Goal: Task Accomplishment & Management: Use online tool/utility

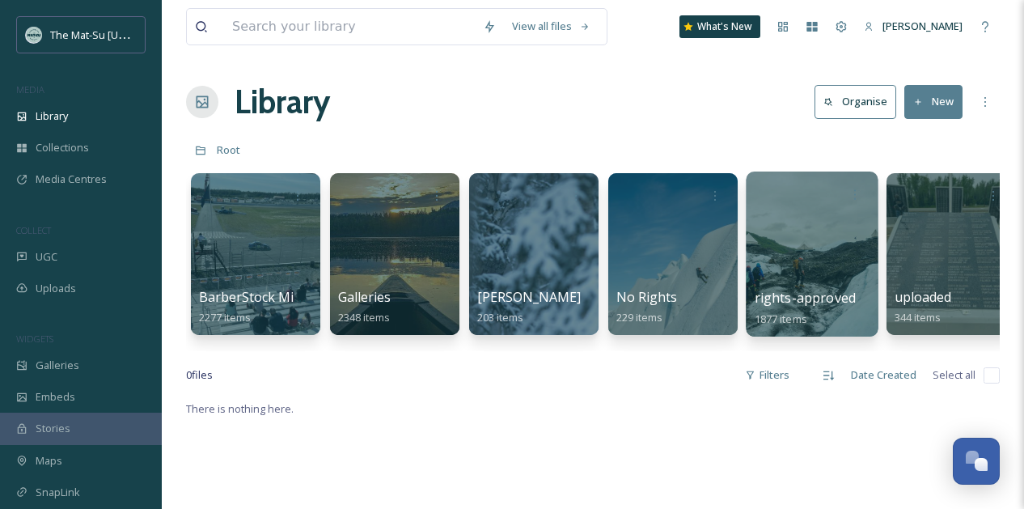
click at [799, 246] on div at bounding box center [811, 253] width 132 height 165
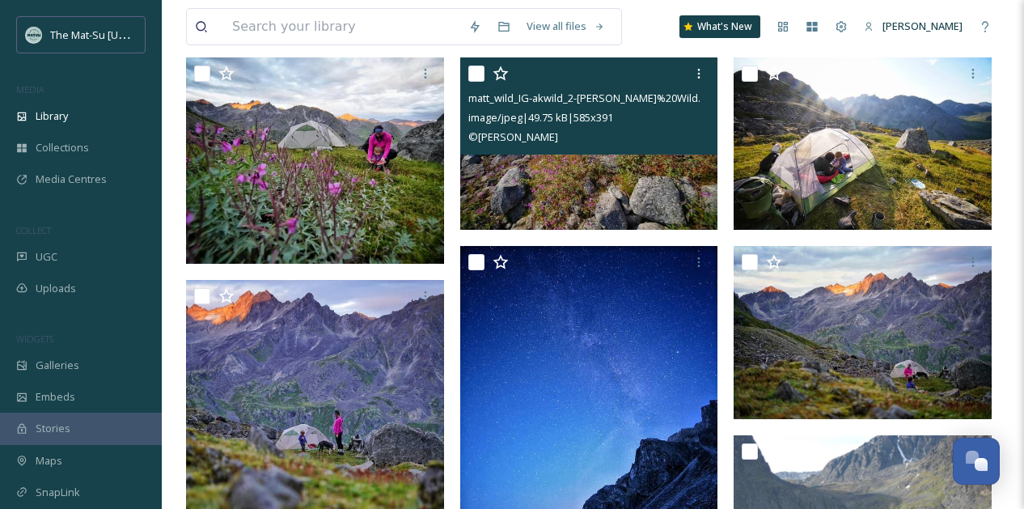
scroll to position [179, 0]
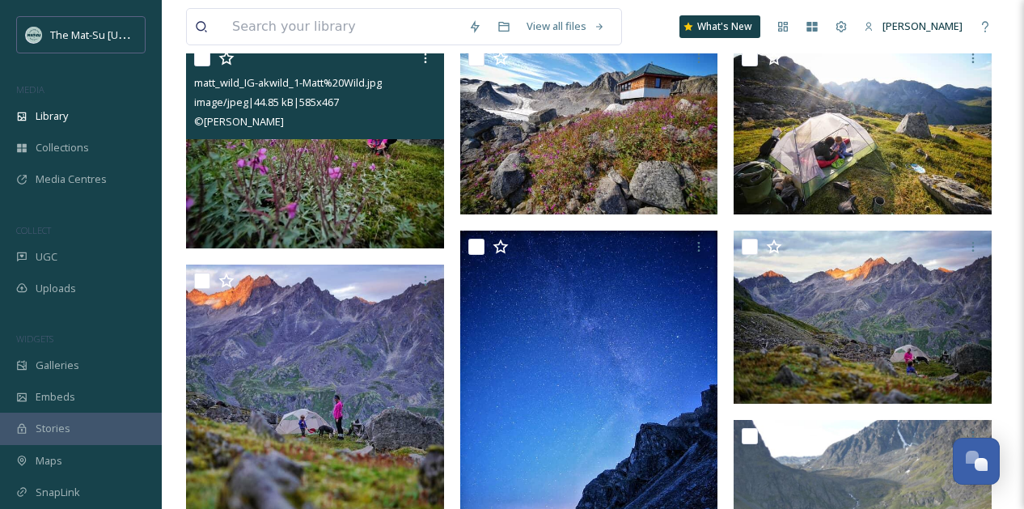
click at [340, 162] on img at bounding box center [315, 145] width 258 height 206
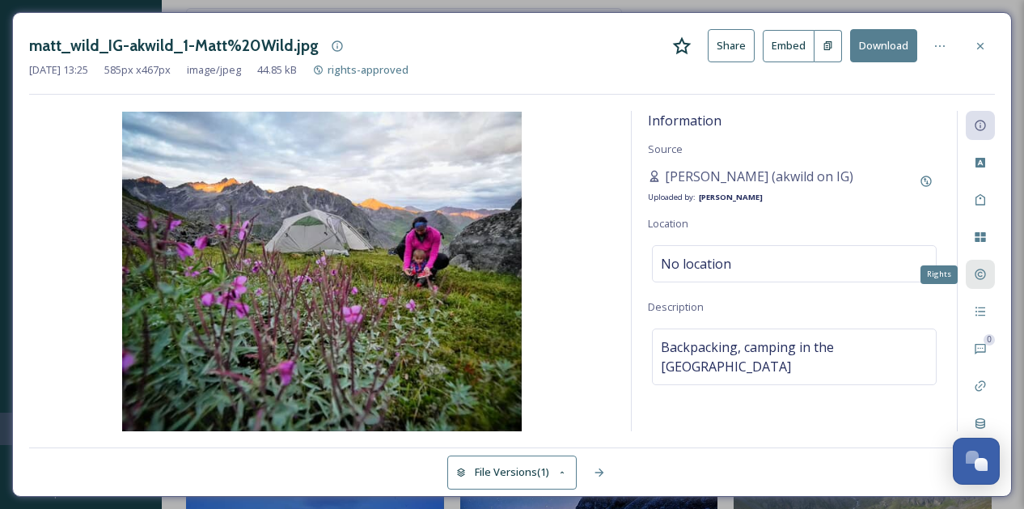
click at [978, 279] on icon at bounding box center [979, 274] width 13 height 13
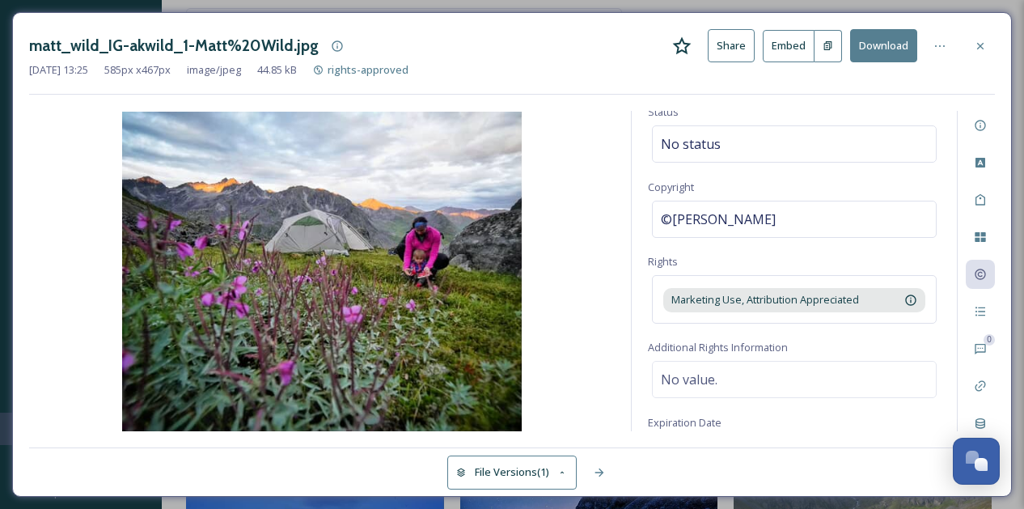
scroll to position [63, 0]
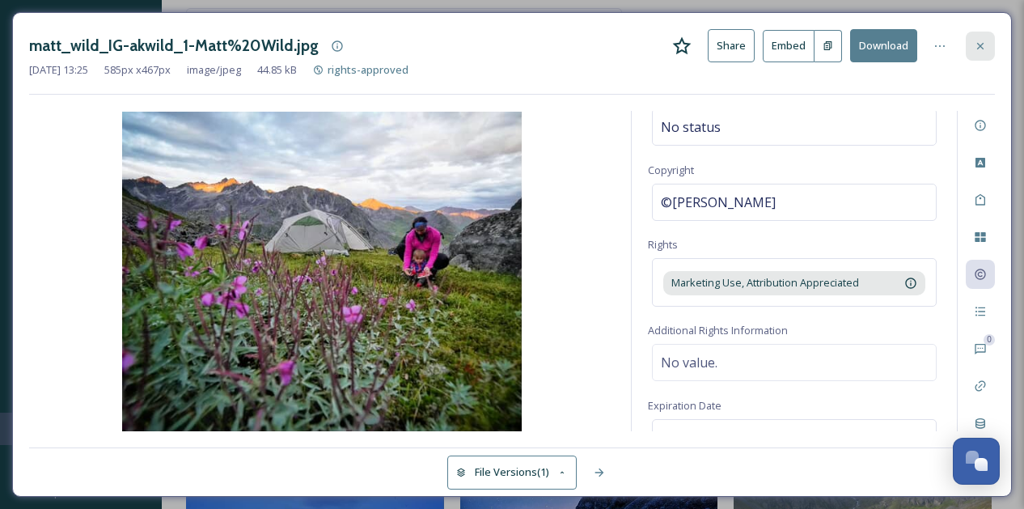
click at [983, 48] on icon at bounding box center [979, 46] width 13 height 13
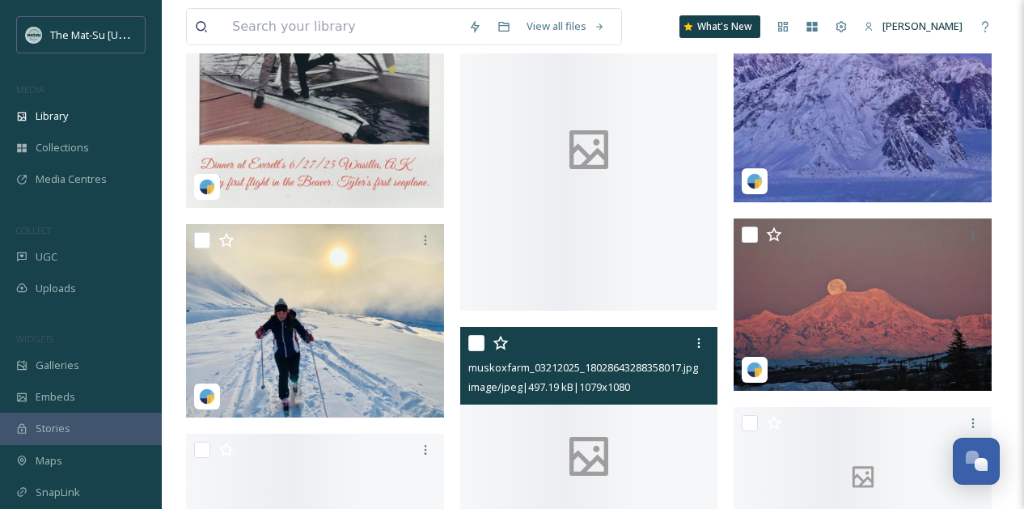
scroll to position [1568, 0]
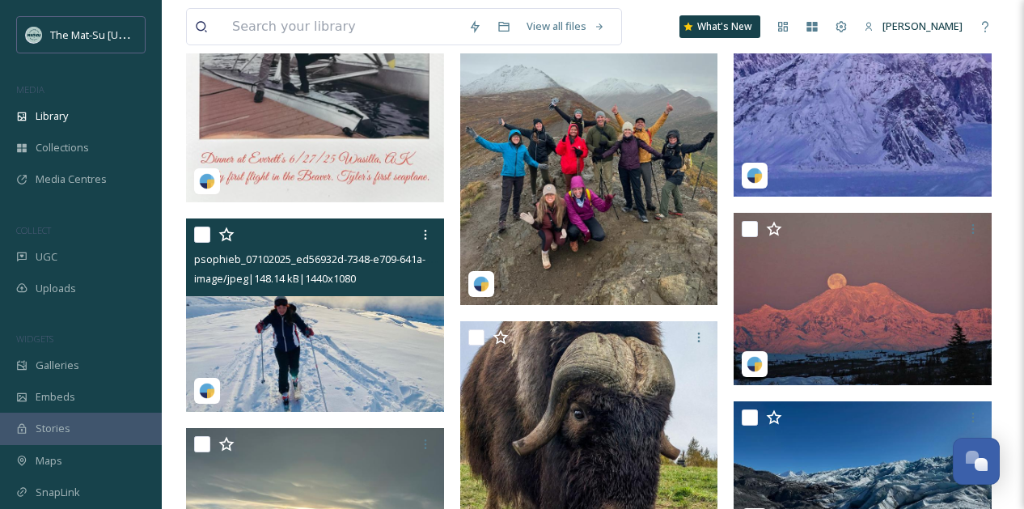
click at [306, 319] on img at bounding box center [315, 314] width 258 height 193
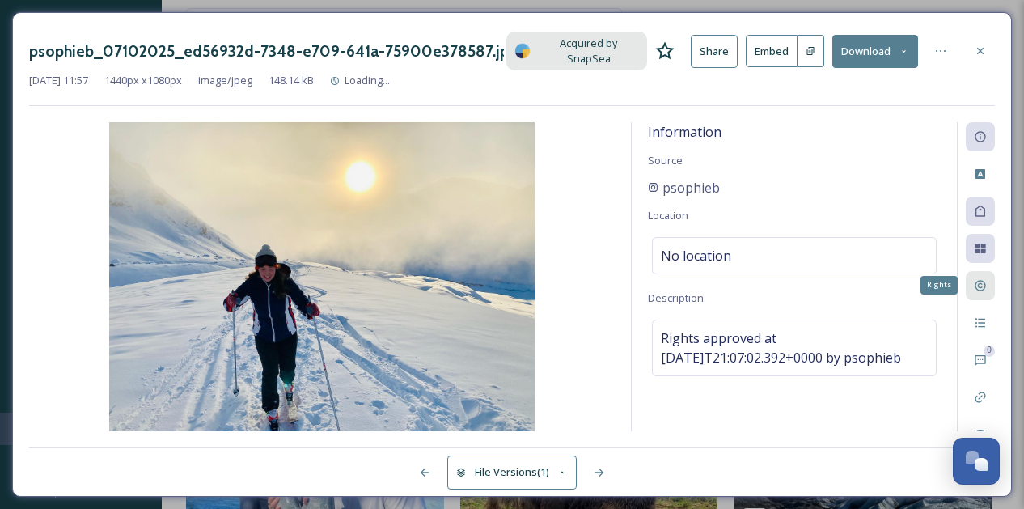
click at [987, 285] on div "Rights" at bounding box center [979, 285] width 29 height 29
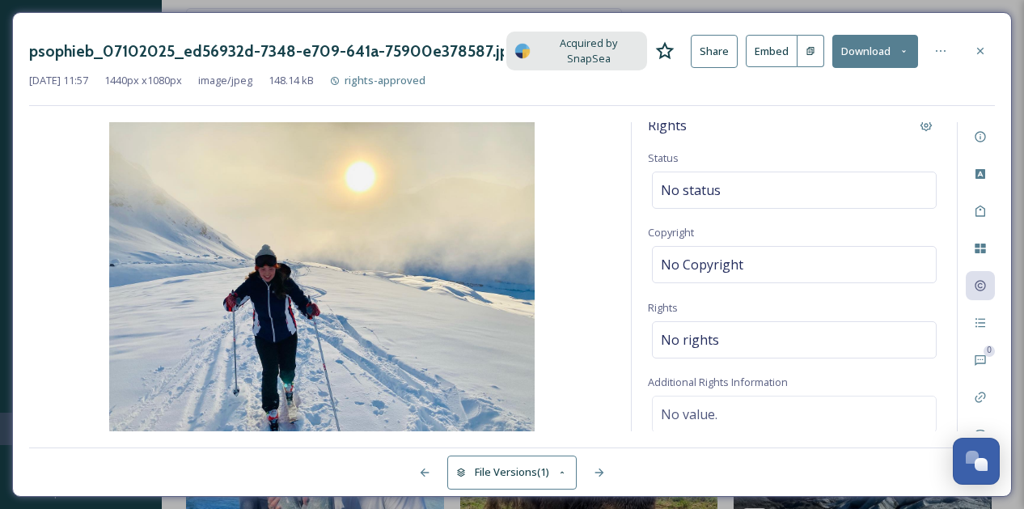
scroll to position [10, 0]
click at [981, 51] on icon at bounding box center [980, 51] width 6 height 6
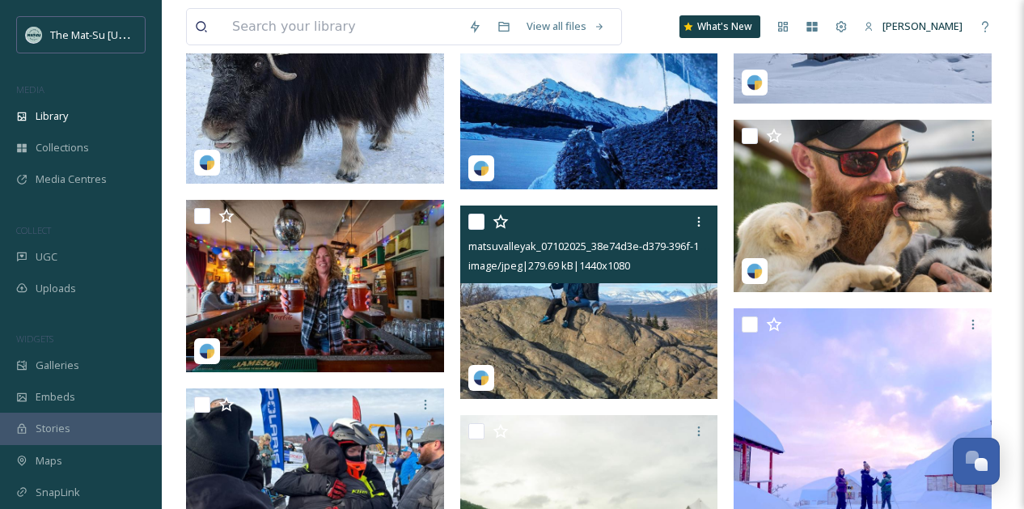
scroll to position [2562, 0]
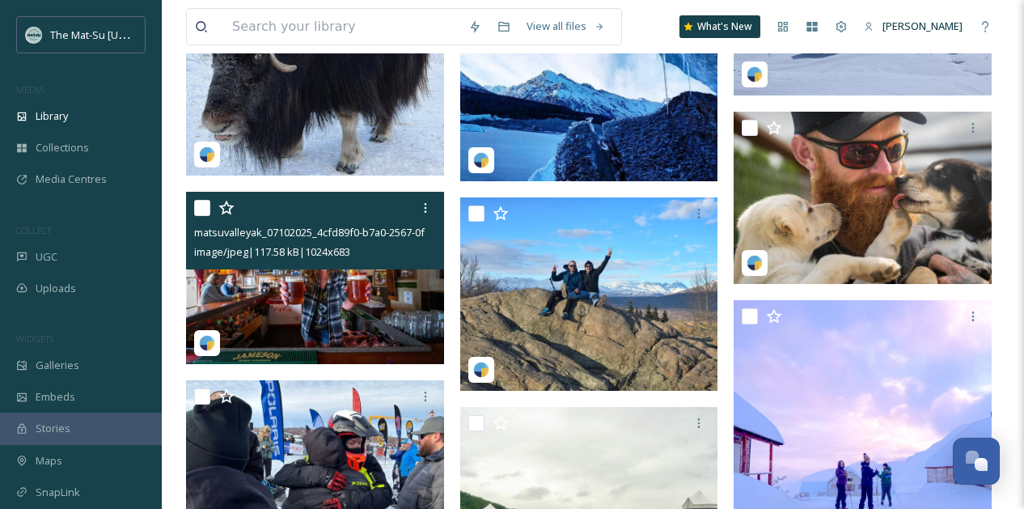
click at [317, 310] on img at bounding box center [315, 278] width 258 height 172
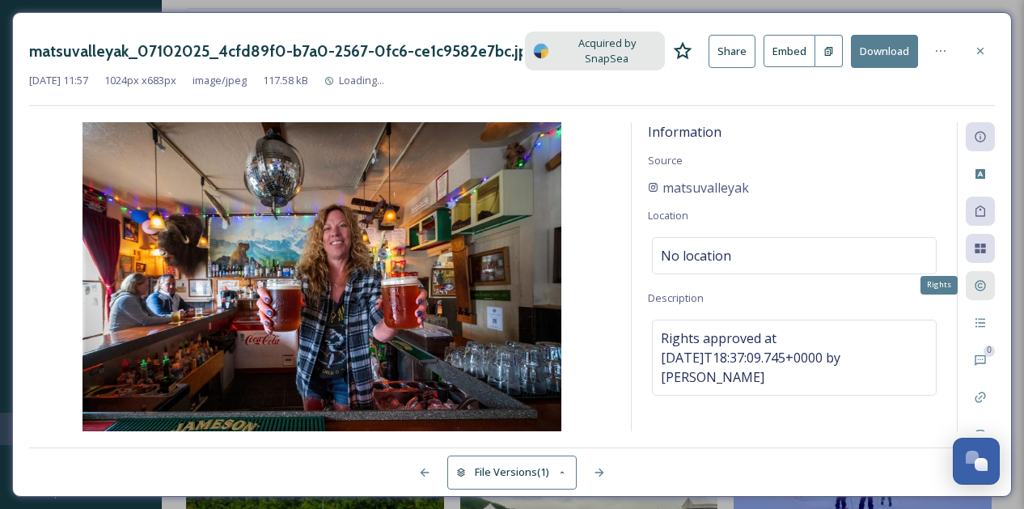
click at [981, 279] on icon at bounding box center [979, 285] width 13 height 13
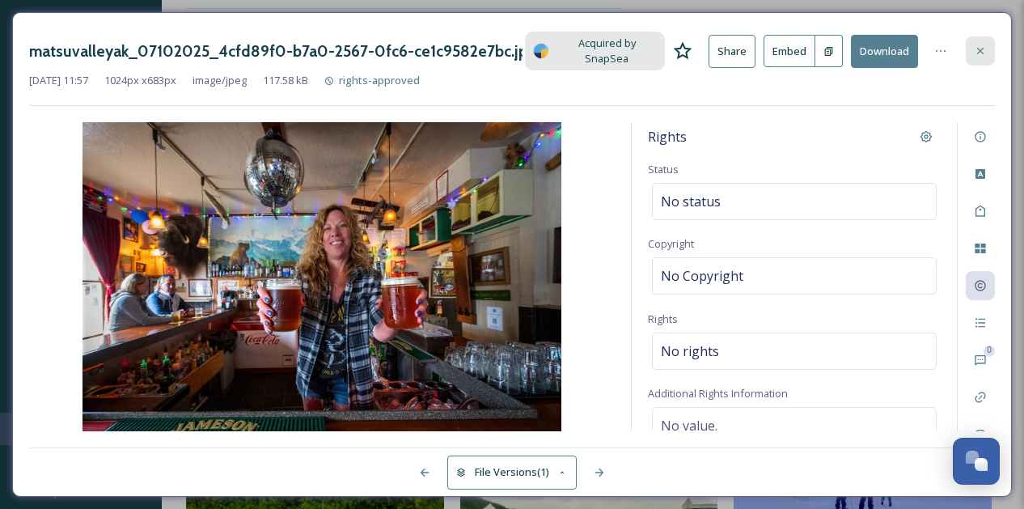
click at [983, 44] on icon at bounding box center [979, 50] width 13 height 13
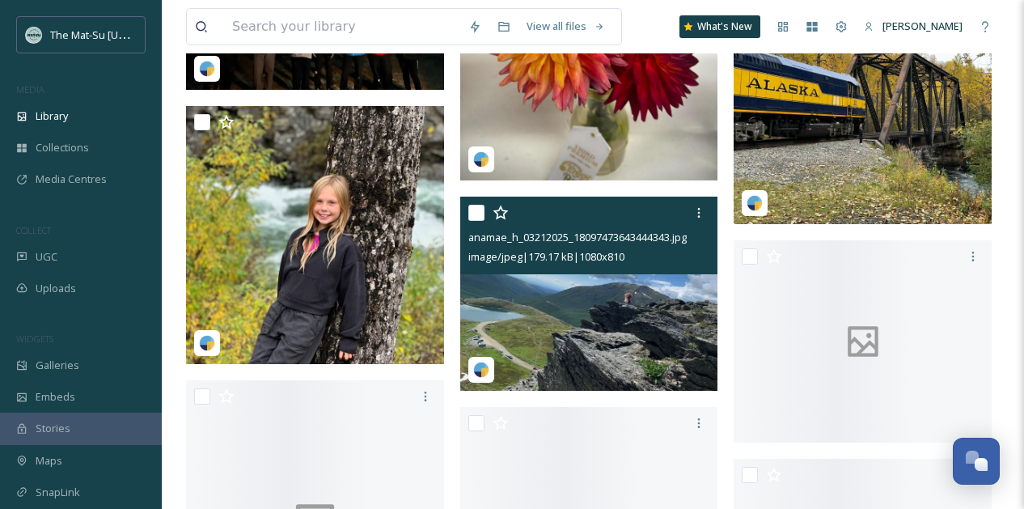
scroll to position [3520, 0]
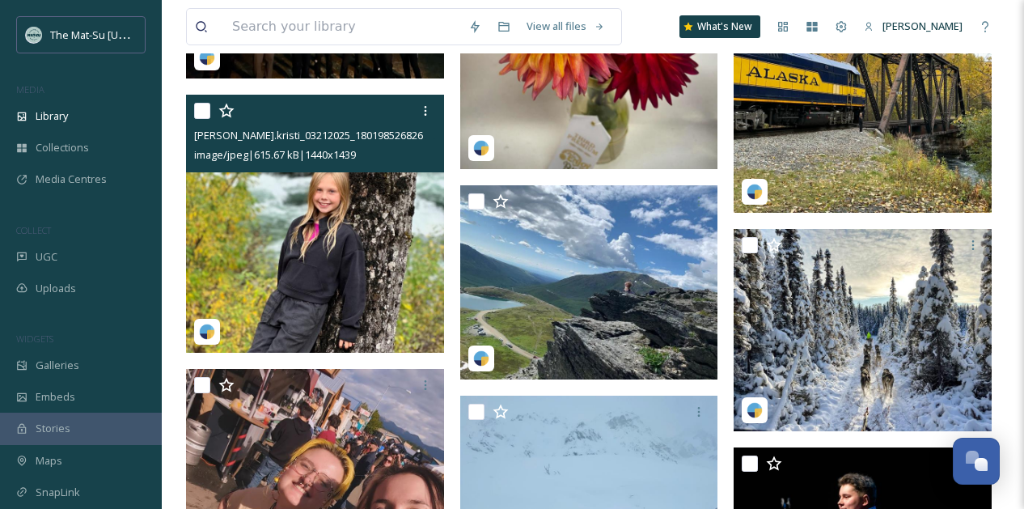
click at [348, 268] on img at bounding box center [315, 224] width 258 height 258
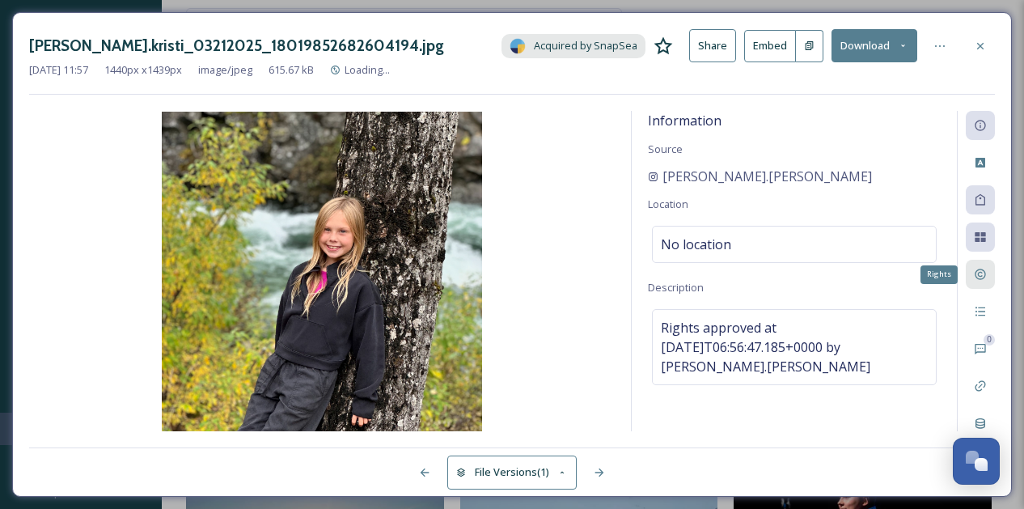
click at [985, 272] on icon at bounding box center [979, 274] width 11 height 11
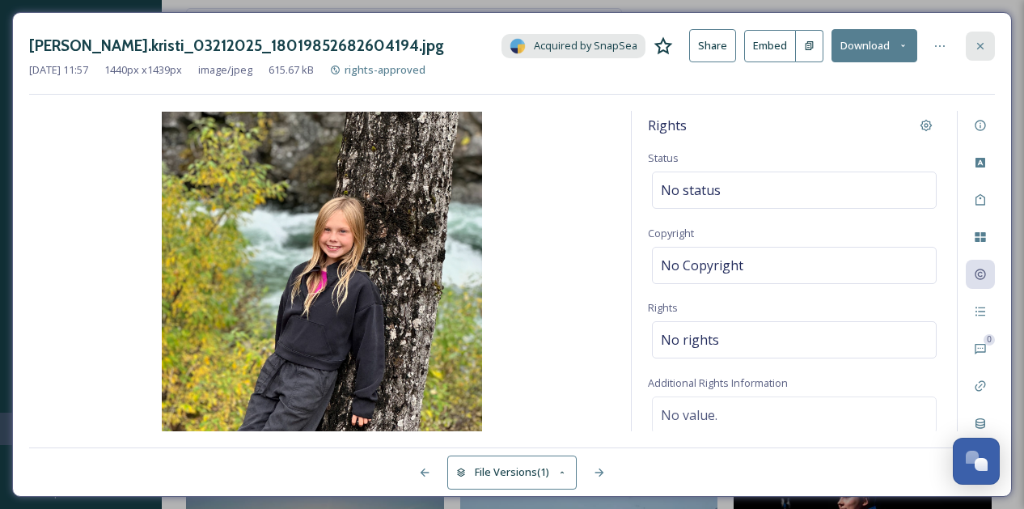
click at [982, 46] on icon at bounding box center [979, 46] width 13 height 13
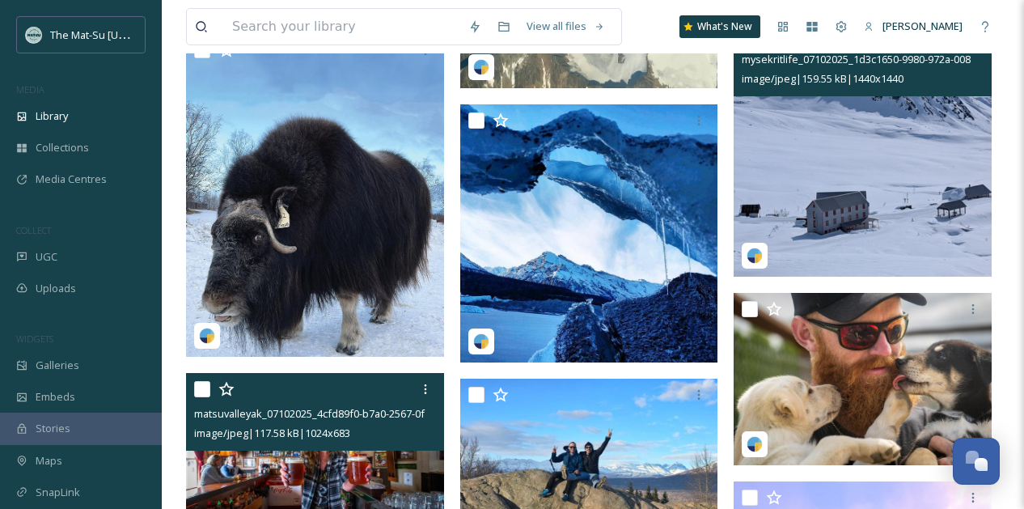
scroll to position [2198, 0]
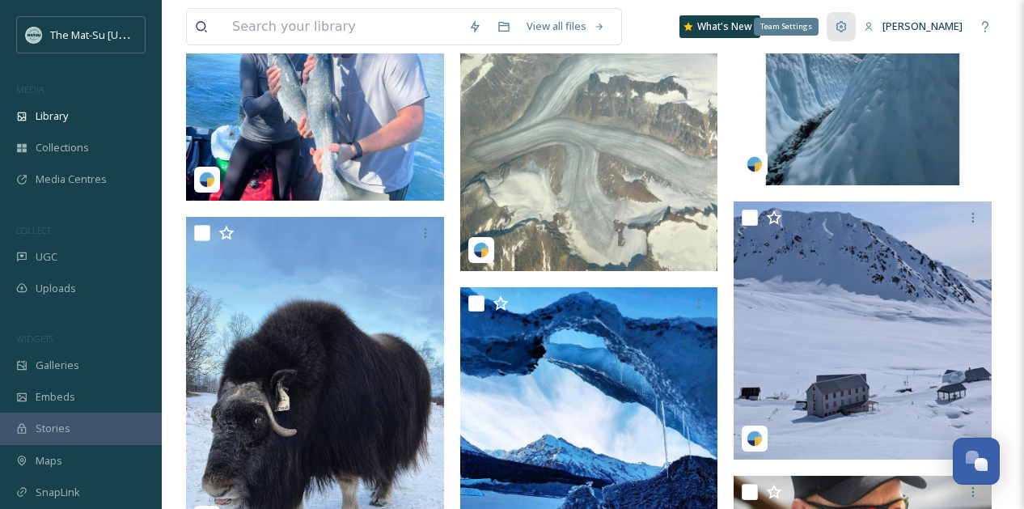
click at [852, 25] on div "Team Settings" at bounding box center [840, 26] width 29 height 29
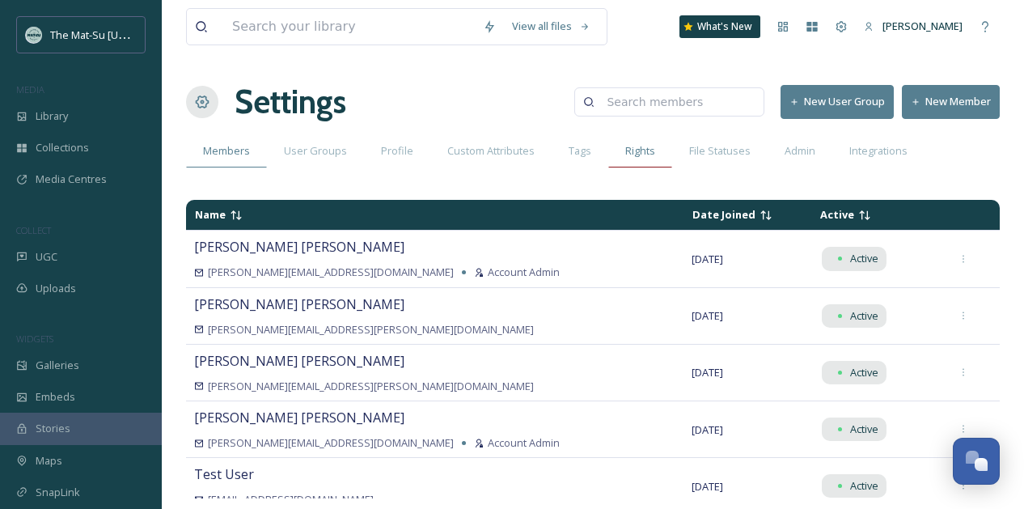
click at [640, 152] on span "Rights" at bounding box center [640, 150] width 30 height 15
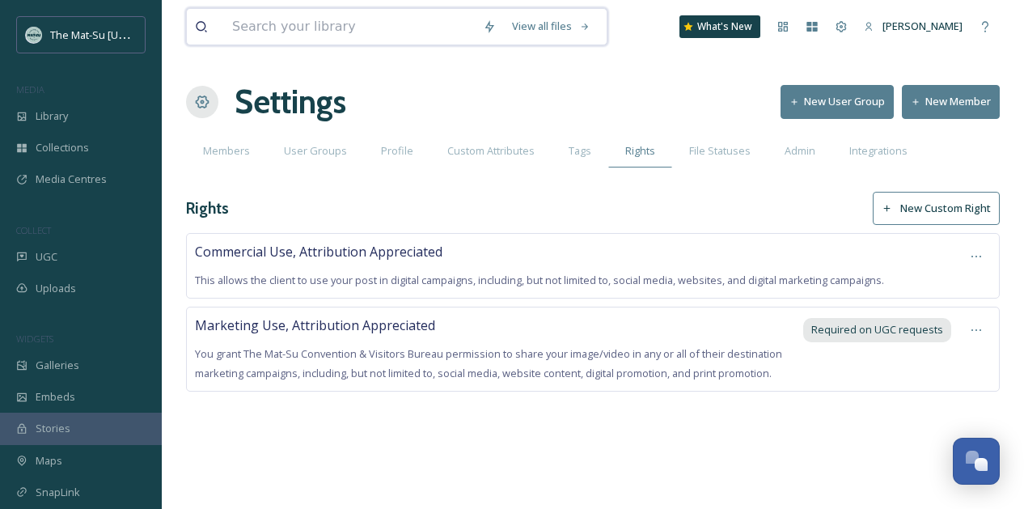
click at [317, 27] on input at bounding box center [349, 27] width 251 height 36
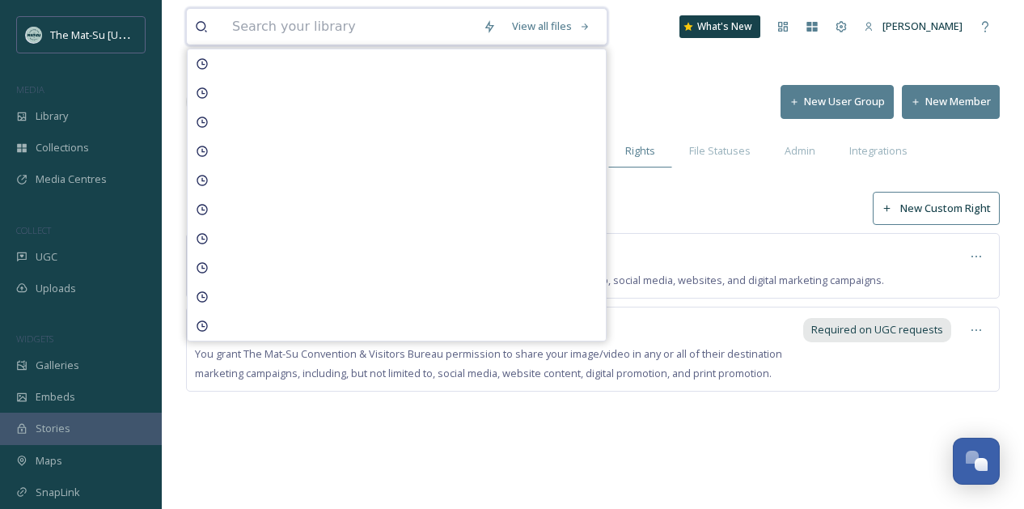
click at [353, 27] on input at bounding box center [349, 27] width 251 height 36
click at [293, 468] on div "View all files What's New [PERSON_NAME] Settings New User Group New Member Memb…" at bounding box center [593, 254] width 862 height 509
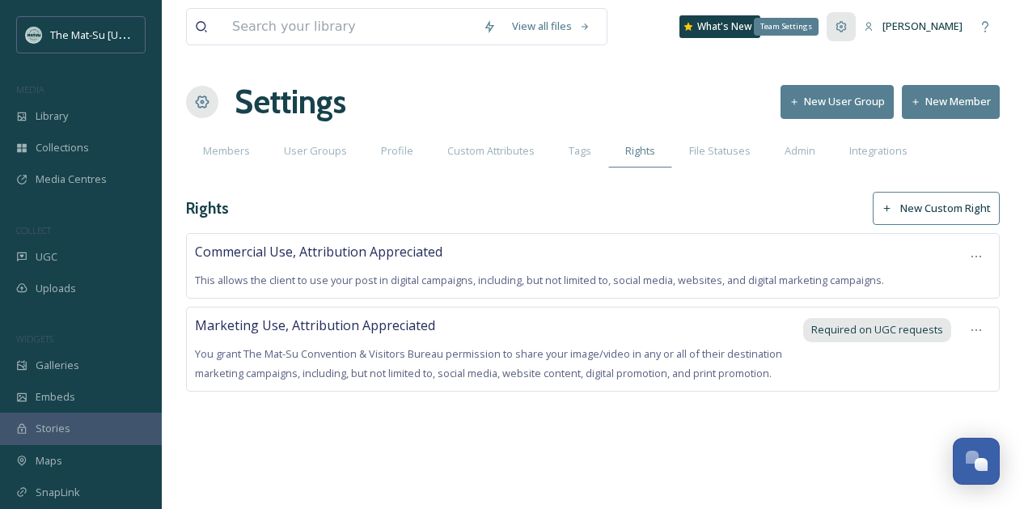
click at [852, 30] on div "Team Settings" at bounding box center [840, 26] width 29 height 29
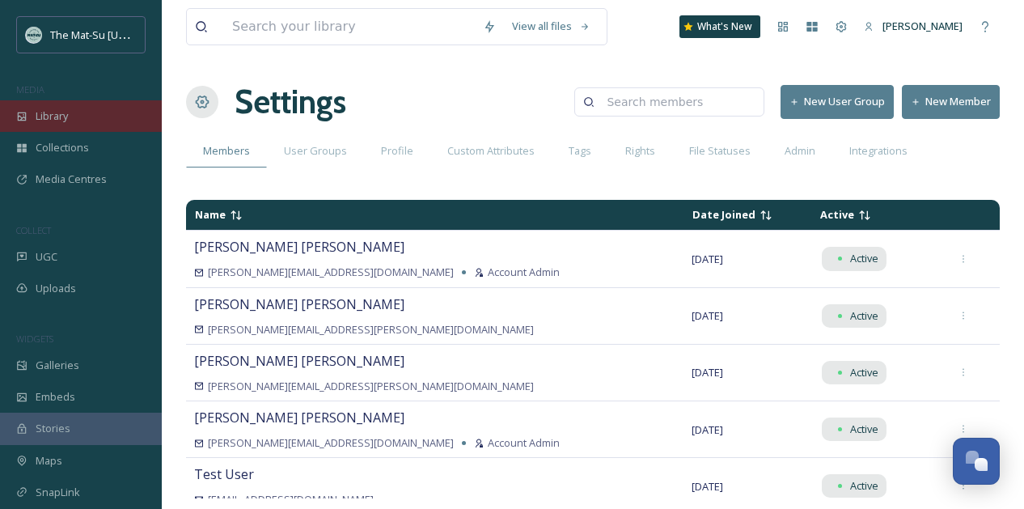
click at [66, 116] on span "Library" at bounding box center [52, 115] width 32 height 15
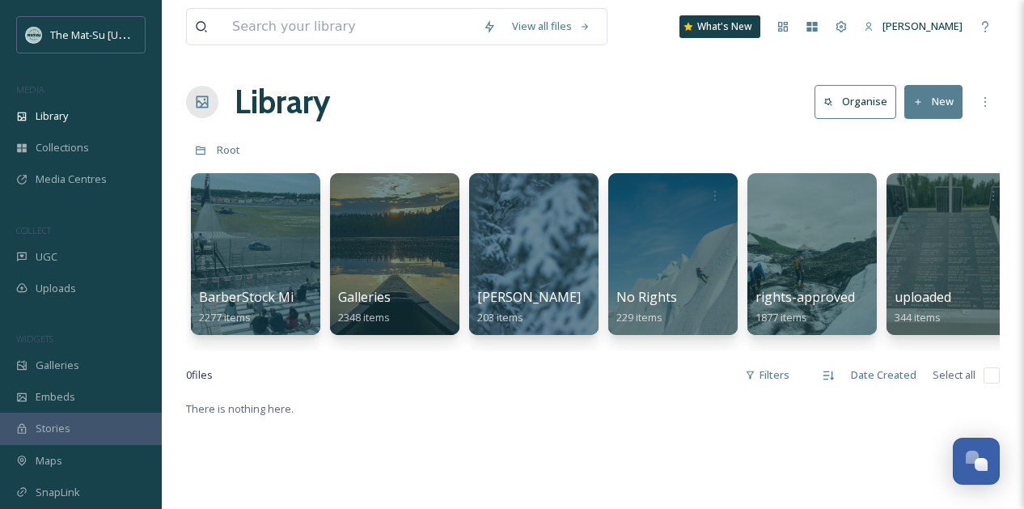
click at [865, 92] on button "Organise" at bounding box center [855, 101] width 82 height 33
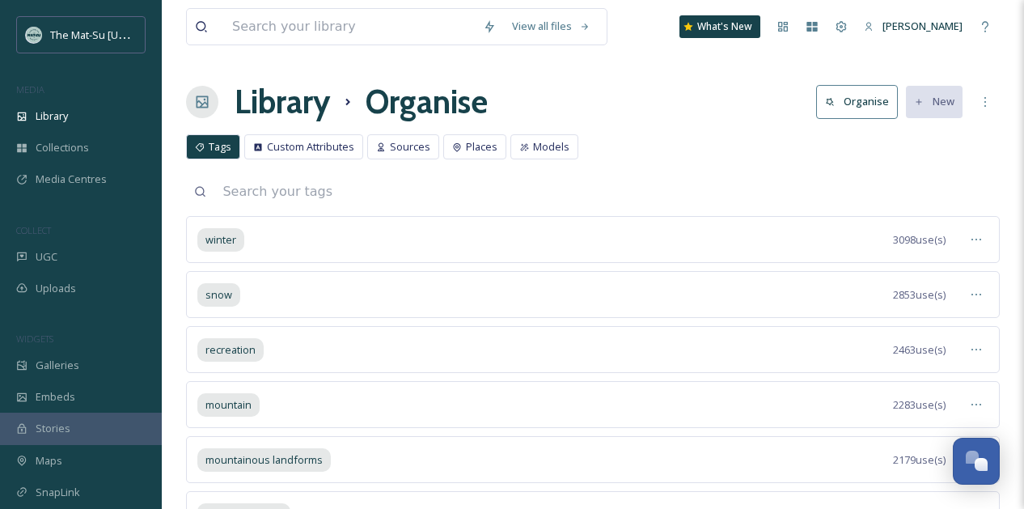
click at [201, 188] on icon at bounding box center [200, 191] width 12 height 13
click at [302, 150] on span "Custom Attributes" at bounding box center [310, 146] width 87 height 15
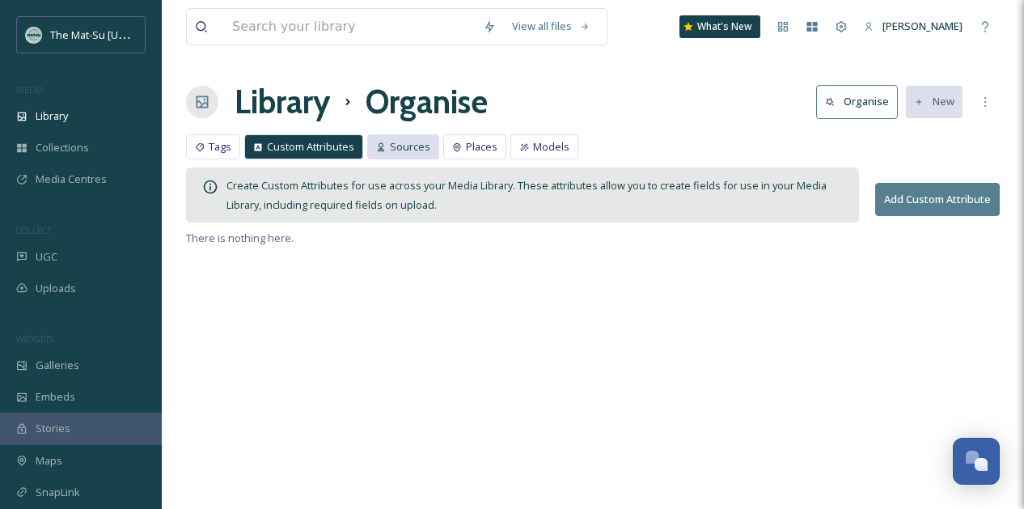
click at [408, 150] on span "Sources" at bounding box center [410, 146] width 40 height 15
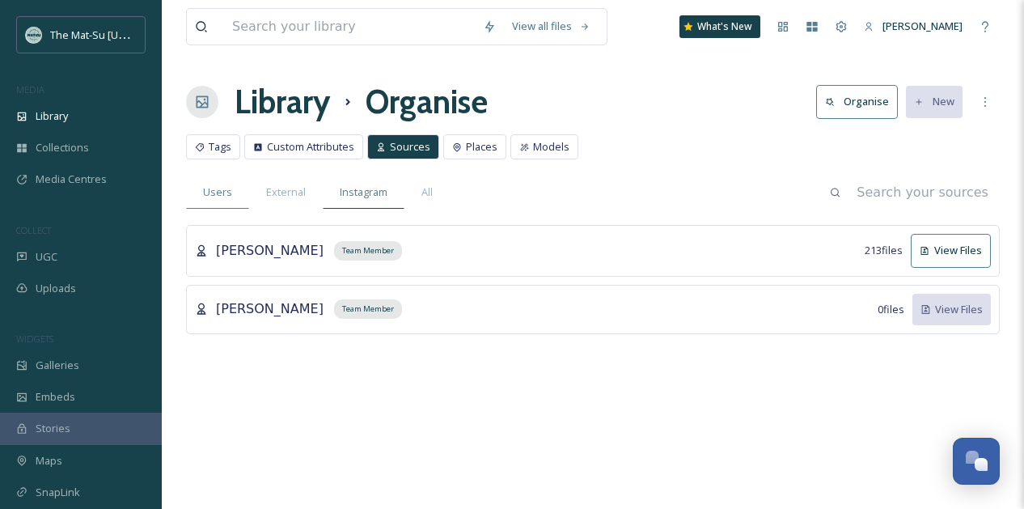
click at [369, 194] on span "Instagram" at bounding box center [364, 191] width 48 height 15
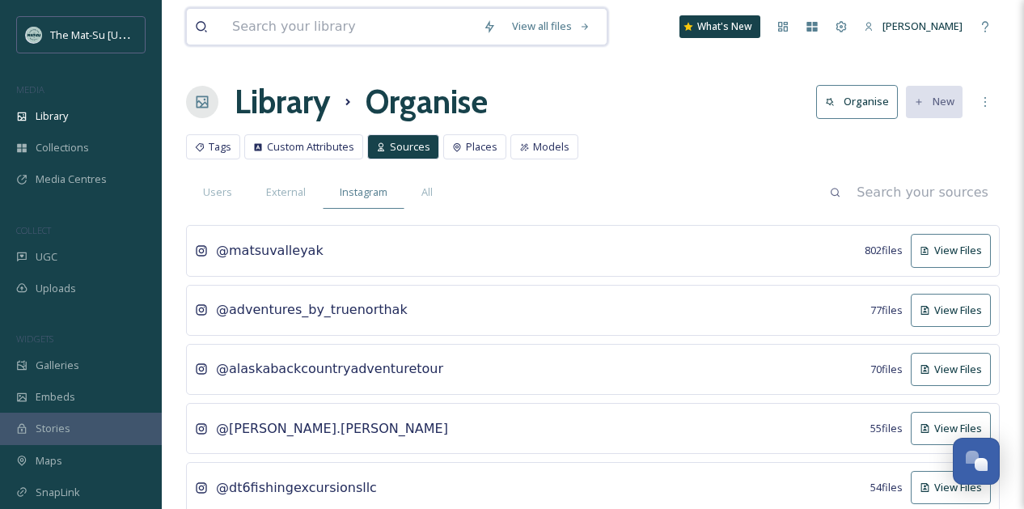
click at [284, 32] on input at bounding box center [349, 27] width 251 height 36
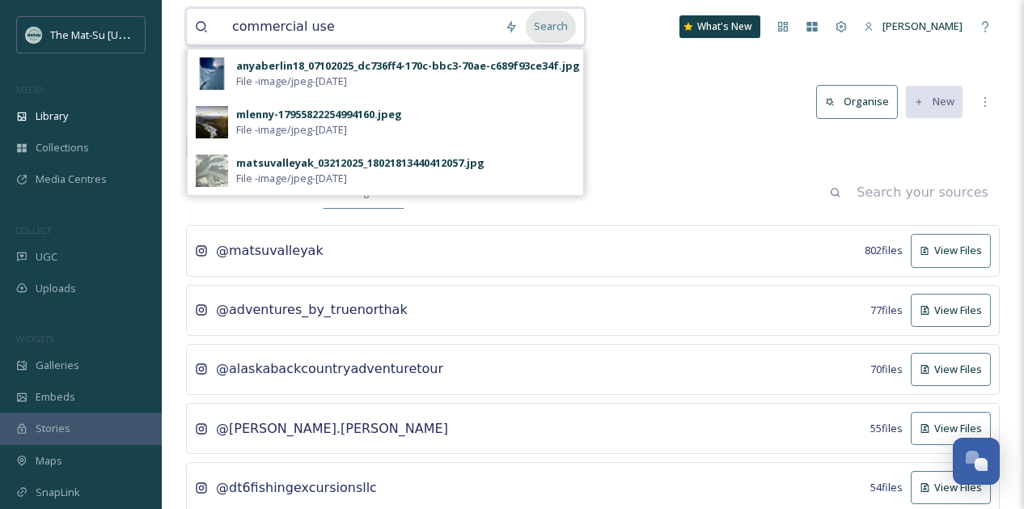
type input "commercial use"
click at [558, 30] on div "Search" at bounding box center [551, 27] width 50 height 32
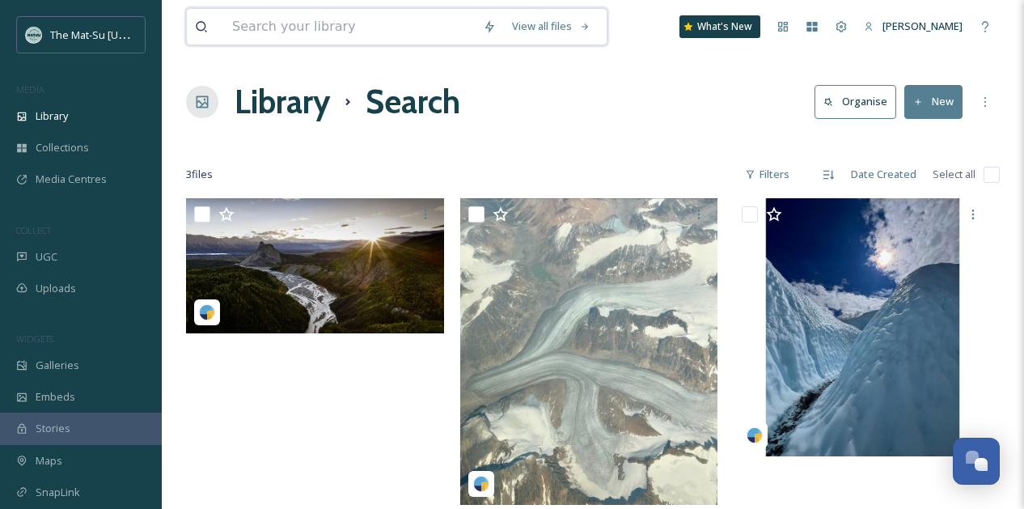
click at [327, 19] on input at bounding box center [349, 27] width 251 height 36
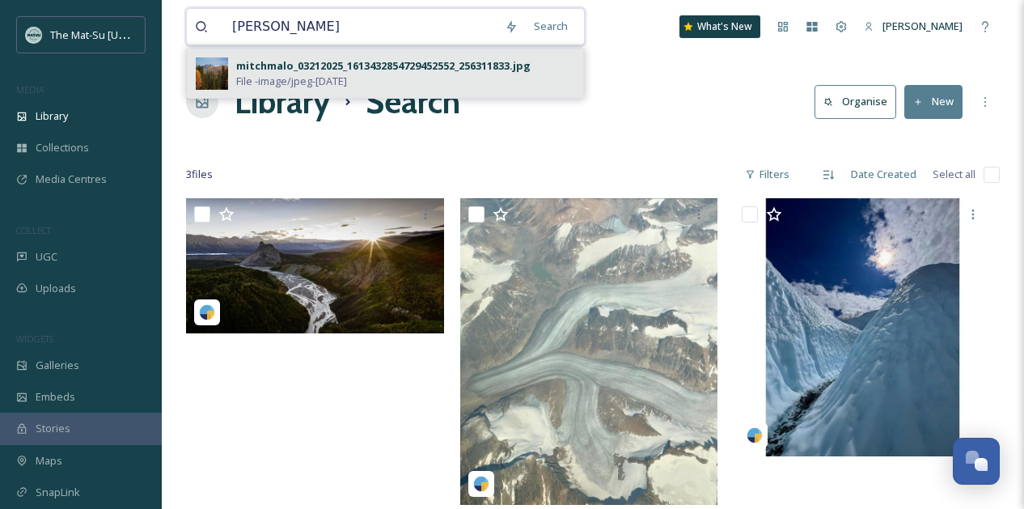
type input "[PERSON_NAME]"
click at [307, 68] on div "mitchmalo_03212025_1613432854729452552_256311833.jpg" at bounding box center [383, 65] width 294 height 15
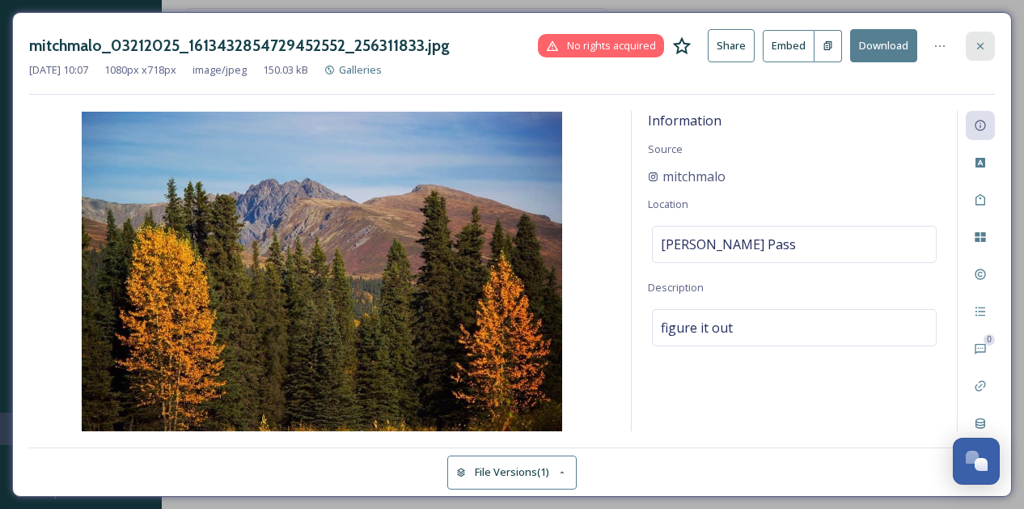
click at [983, 45] on icon at bounding box center [979, 46] width 13 height 13
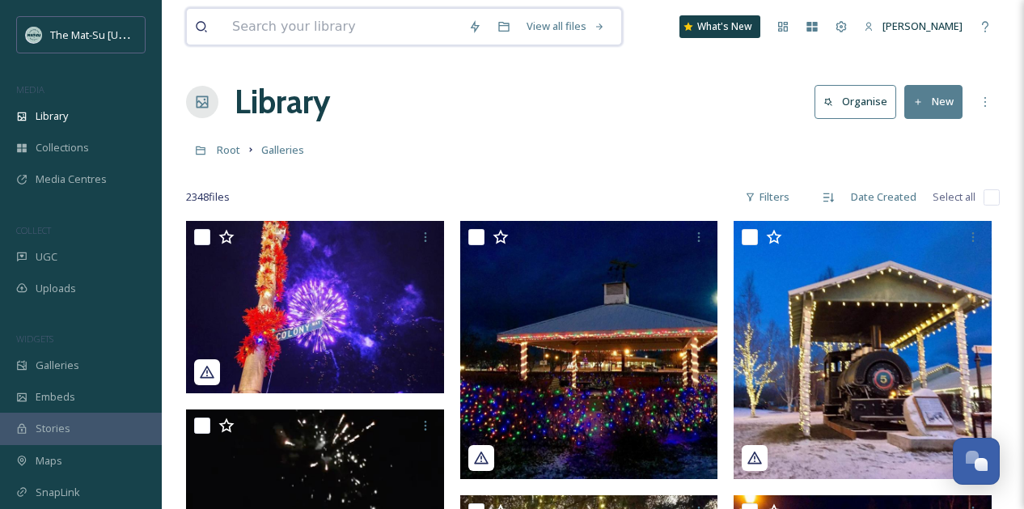
click at [310, 32] on input at bounding box center [342, 27] width 236 height 36
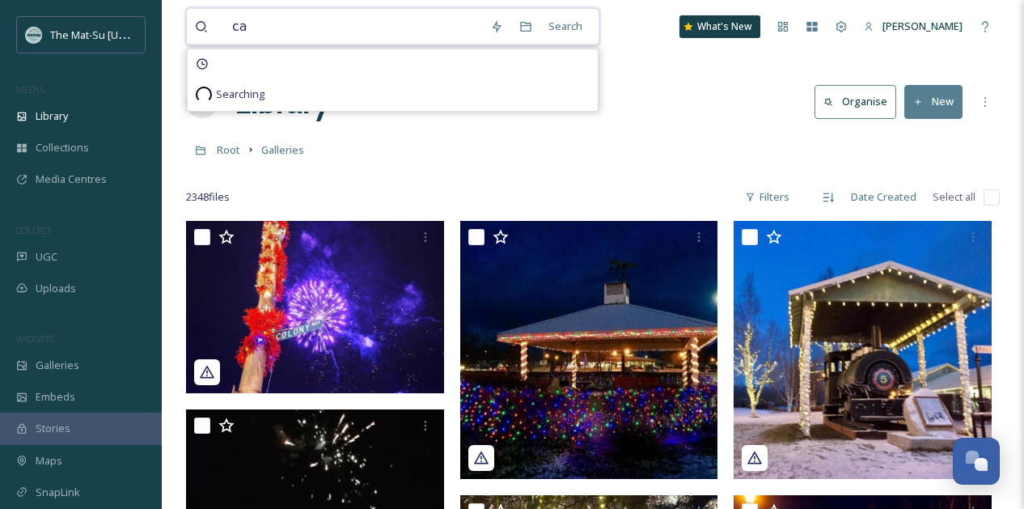
type input "c"
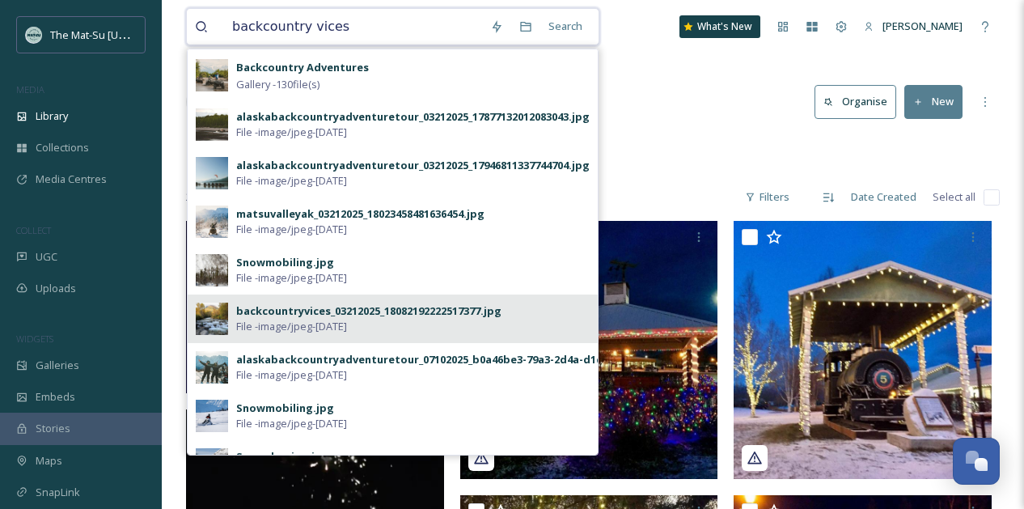
type input "backcountry vices"
click at [283, 313] on div "backcountryvices_03212025_18082192222517377.jpg" at bounding box center [368, 310] width 265 height 15
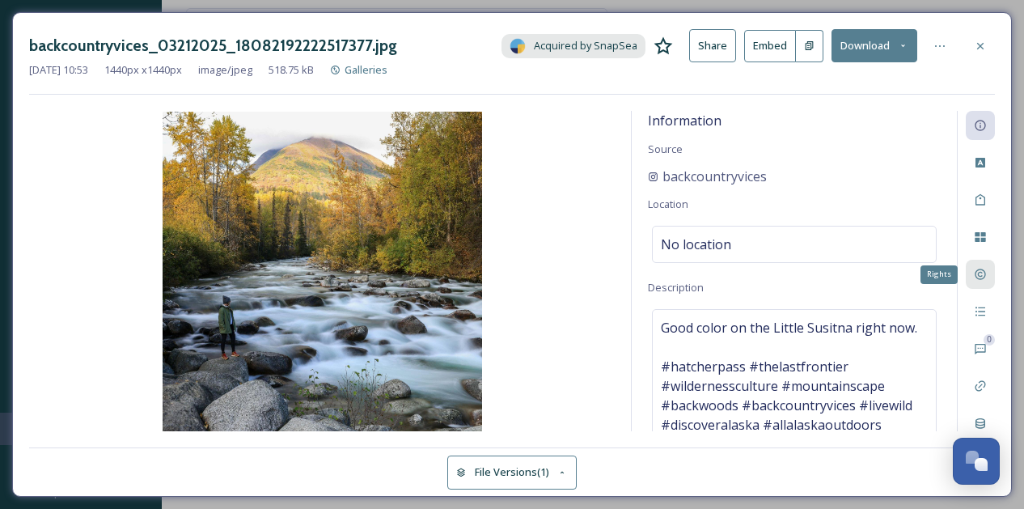
click at [983, 272] on icon at bounding box center [979, 274] width 13 height 13
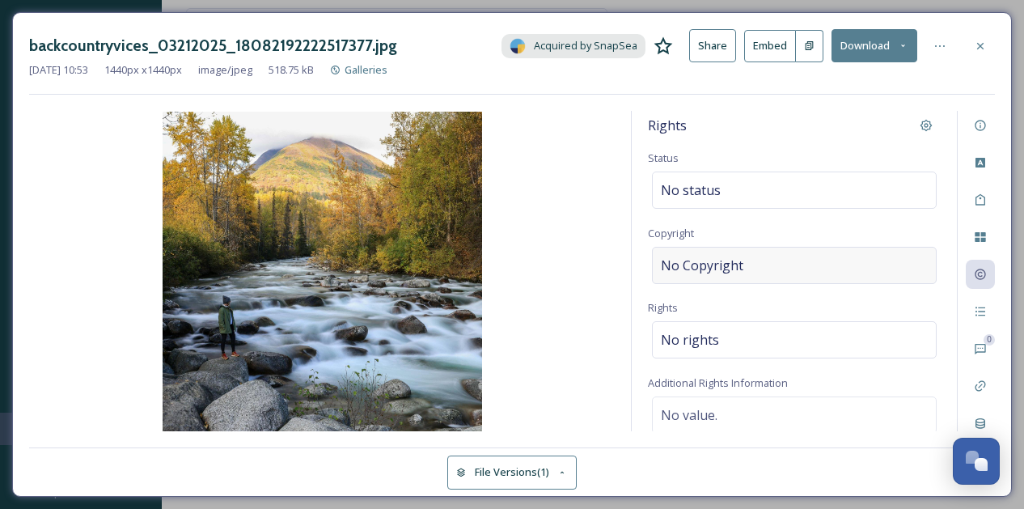
click at [817, 264] on div "No Copyright" at bounding box center [794, 265] width 285 height 37
type input "[PERSON_NAME] B"
click at [779, 260] on div "©[PERSON_NAME] B" at bounding box center [794, 265] width 285 height 37
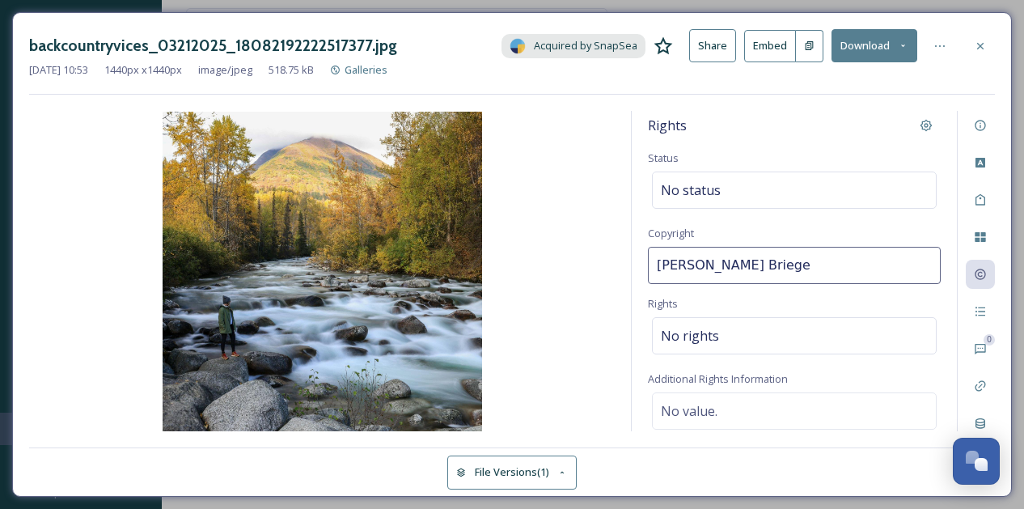
type input "[PERSON_NAME]"
click at [738, 343] on div "No rights" at bounding box center [794, 335] width 285 height 37
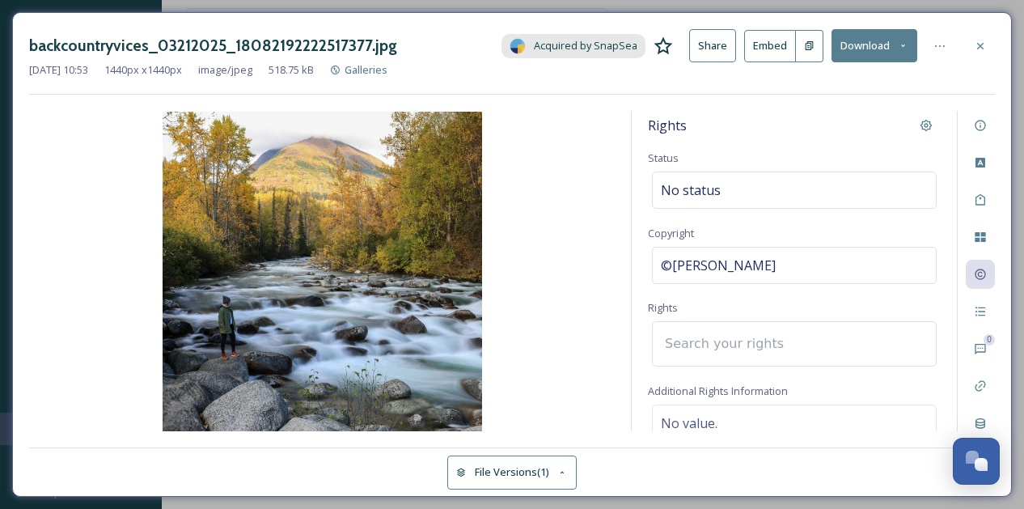
click at [738, 343] on input at bounding box center [746, 344] width 178 height 36
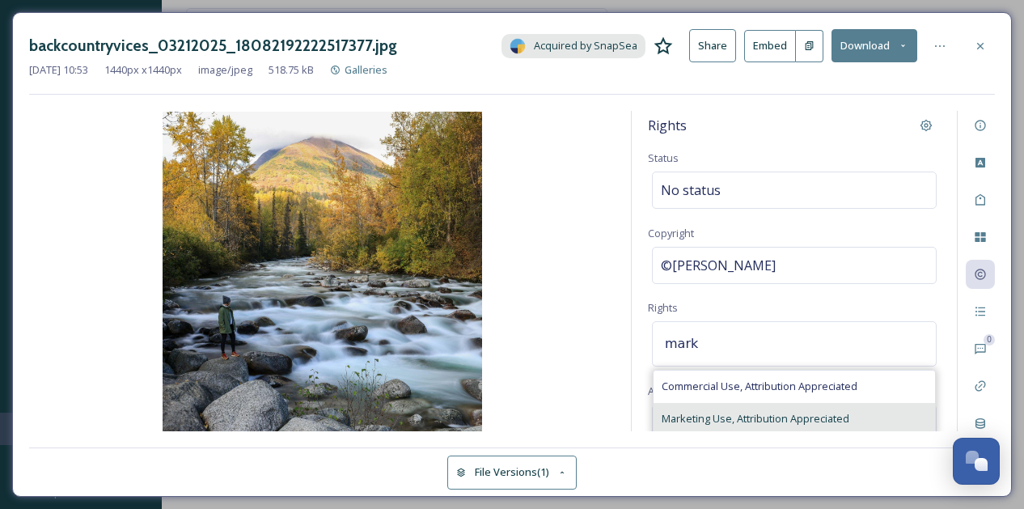
type input "mark"
click at [710, 411] on span "Marketing Use, Attribution Appreciated" at bounding box center [755, 418] width 188 height 15
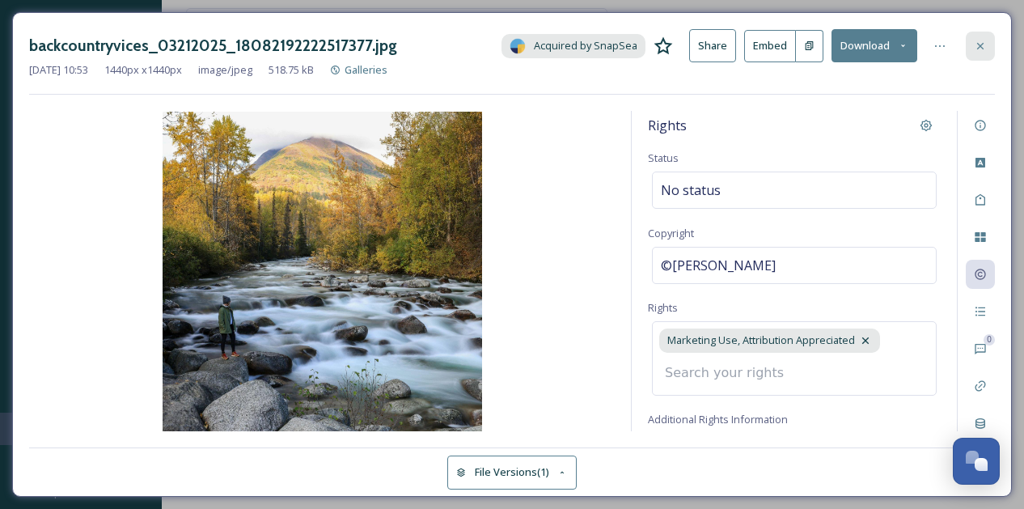
click at [980, 44] on icon at bounding box center [979, 46] width 13 height 13
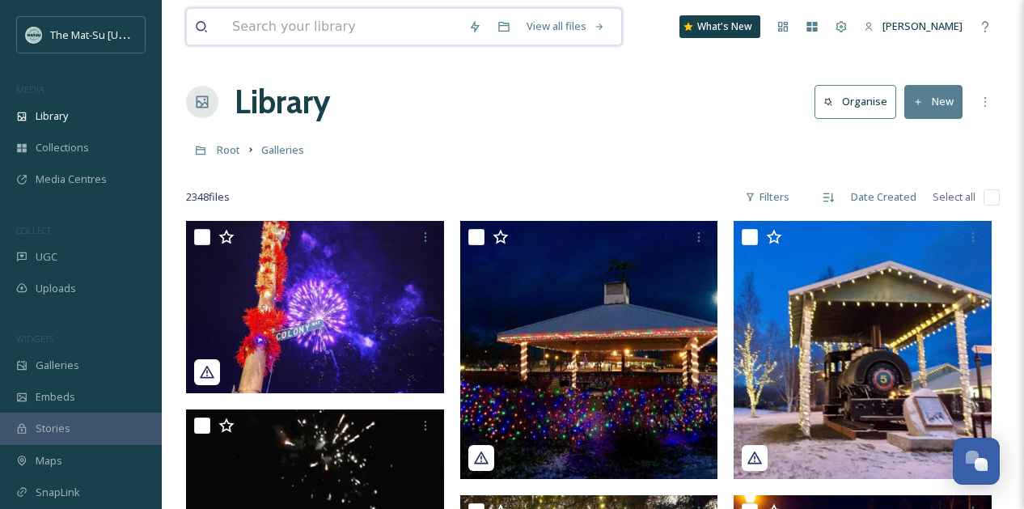
click at [354, 36] on input at bounding box center [342, 27] width 236 height 36
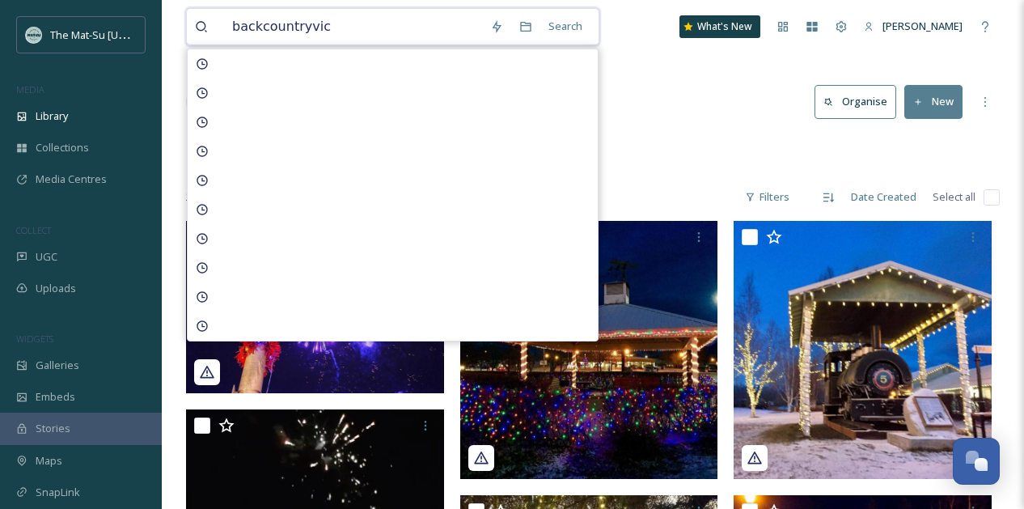
type input "backcountryvice"
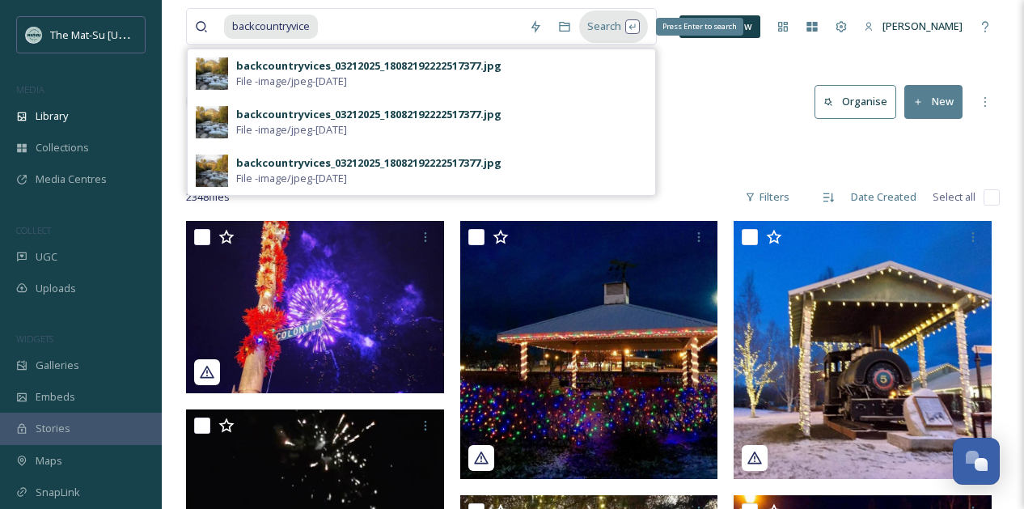
click at [614, 31] on div "Search Press Enter to search" at bounding box center [613, 27] width 69 height 32
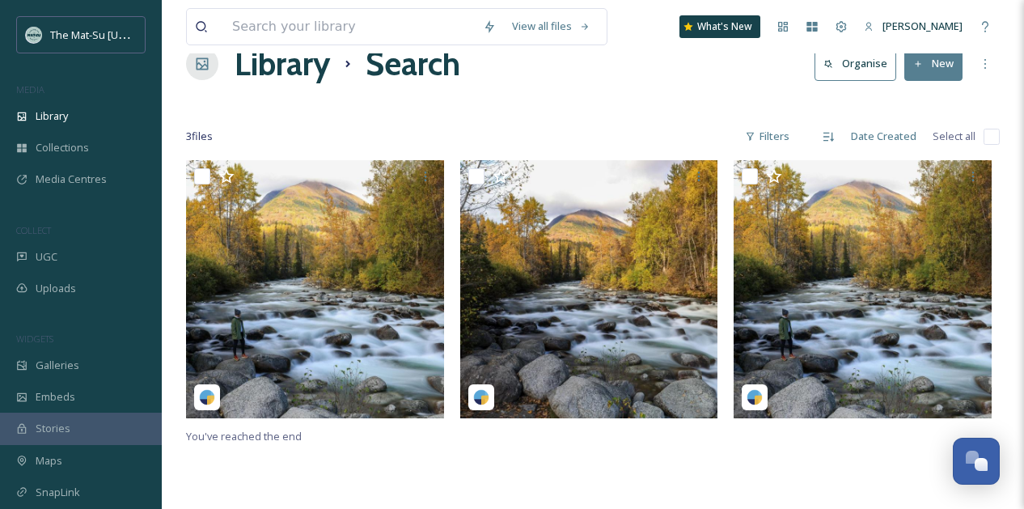
scroll to position [61, 0]
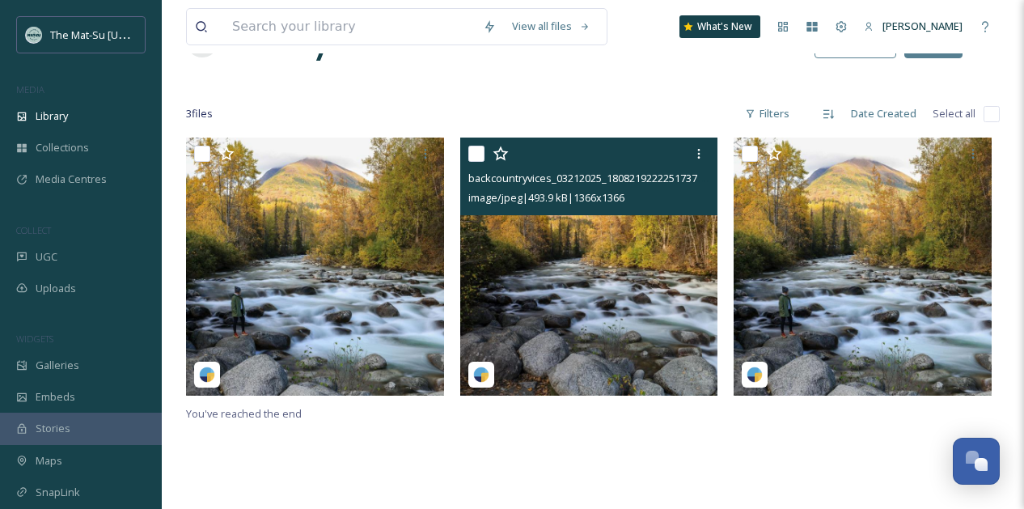
click at [589, 264] on img at bounding box center [589, 266] width 258 height 258
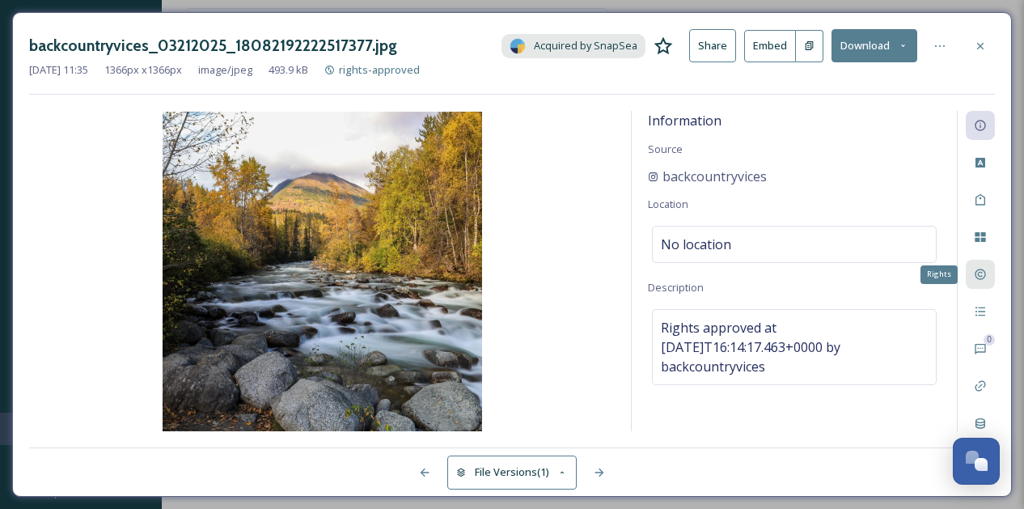
click at [979, 273] on icon at bounding box center [979, 274] width 13 height 13
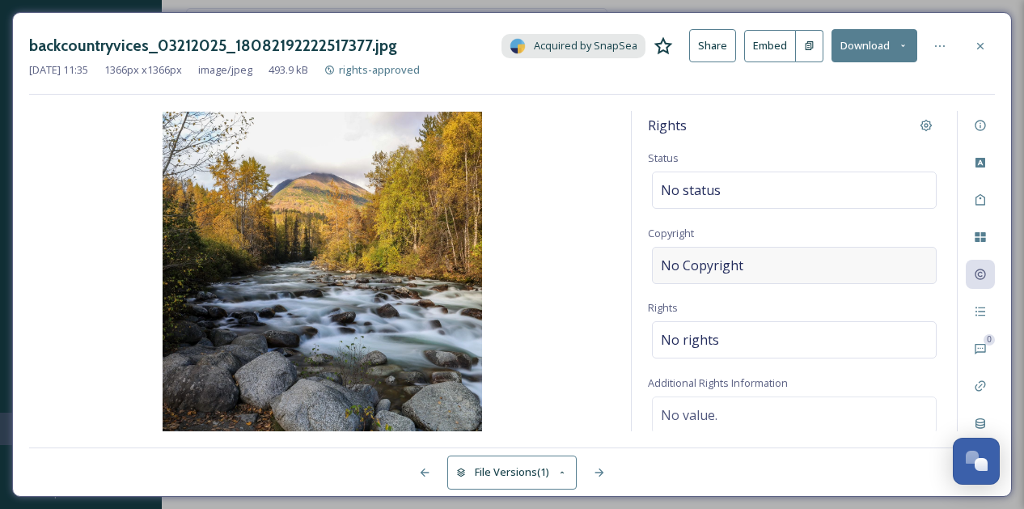
click at [767, 264] on div "No Copyright" at bounding box center [794, 265] width 285 height 37
type input "[PERSON_NAME]"
click at [745, 338] on div "No rights" at bounding box center [794, 335] width 285 height 37
click at [741, 345] on input at bounding box center [746, 344] width 178 height 36
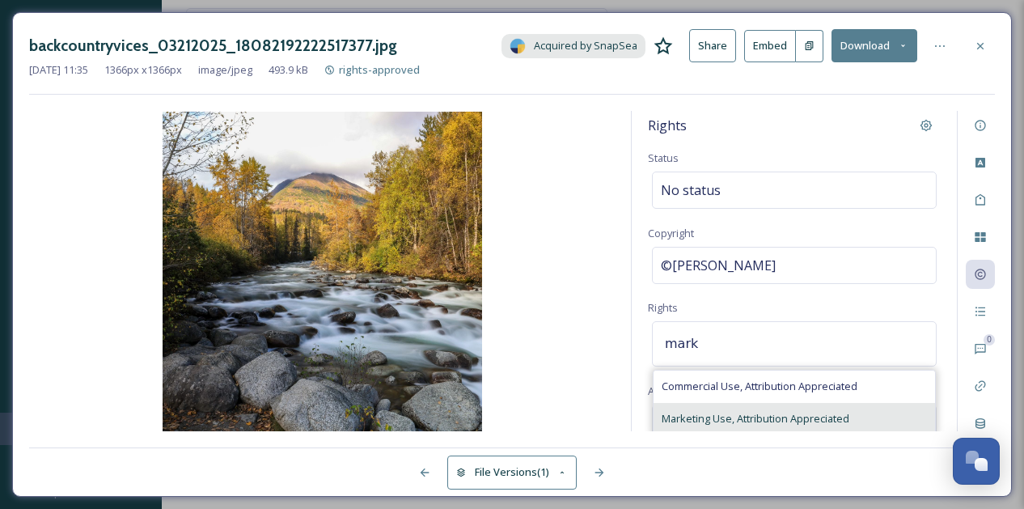
type input "mark"
click at [708, 413] on span "Marketing Use, Attribution Appreciated" at bounding box center [755, 418] width 188 height 15
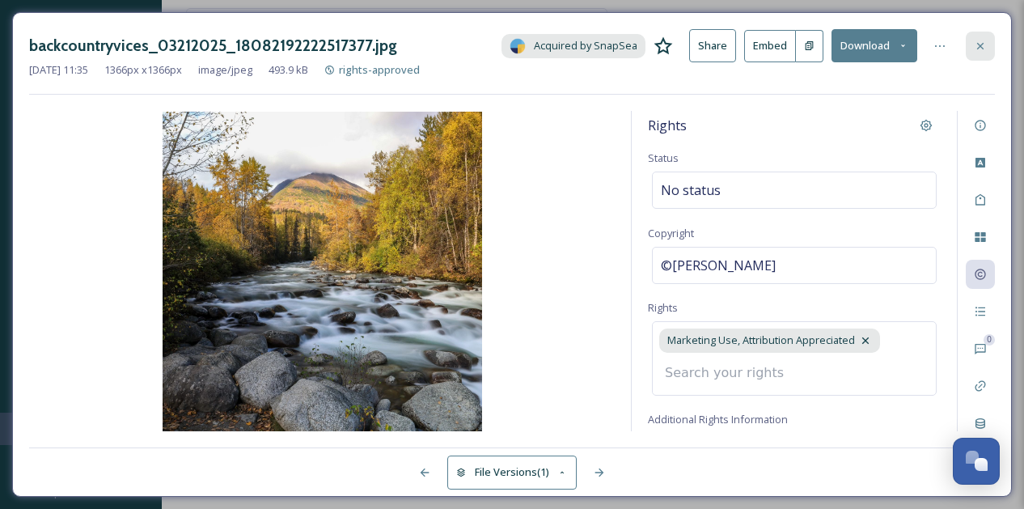
click at [979, 44] on icon at bounding box center [979, 46] width 13 height 13
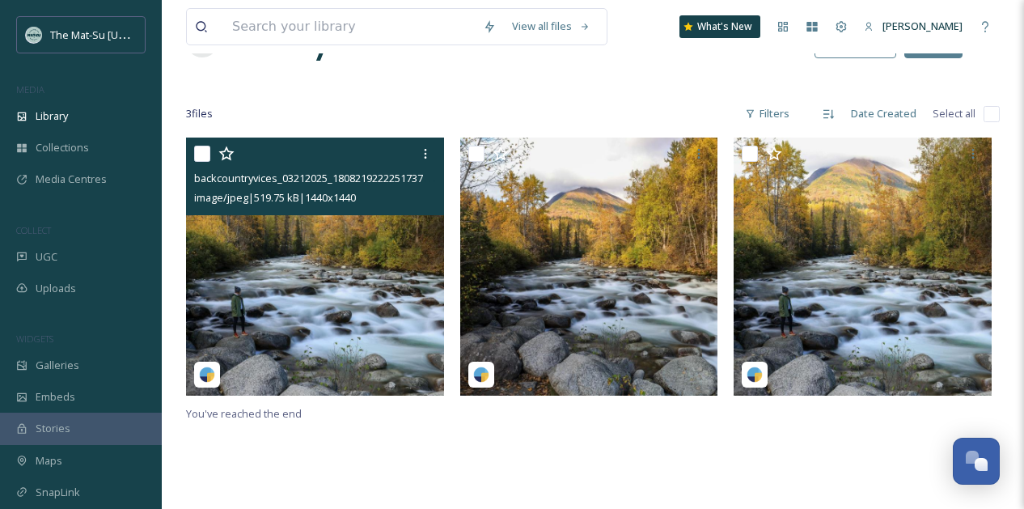
click at [332, 264] on img at bounding box center [315, 266] width 258 height 258
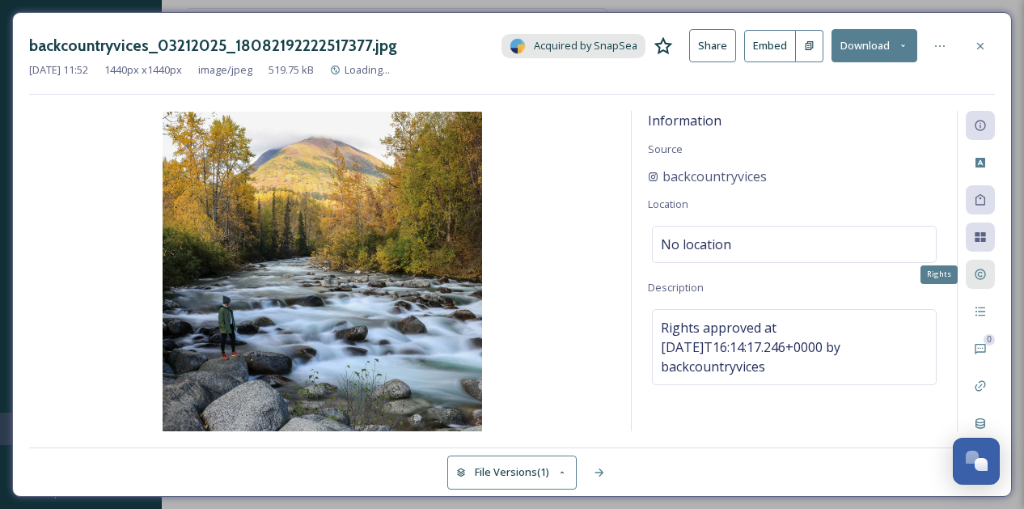
click at [976, 274] on icon at bounding box center [979, 274] width 11 height 11
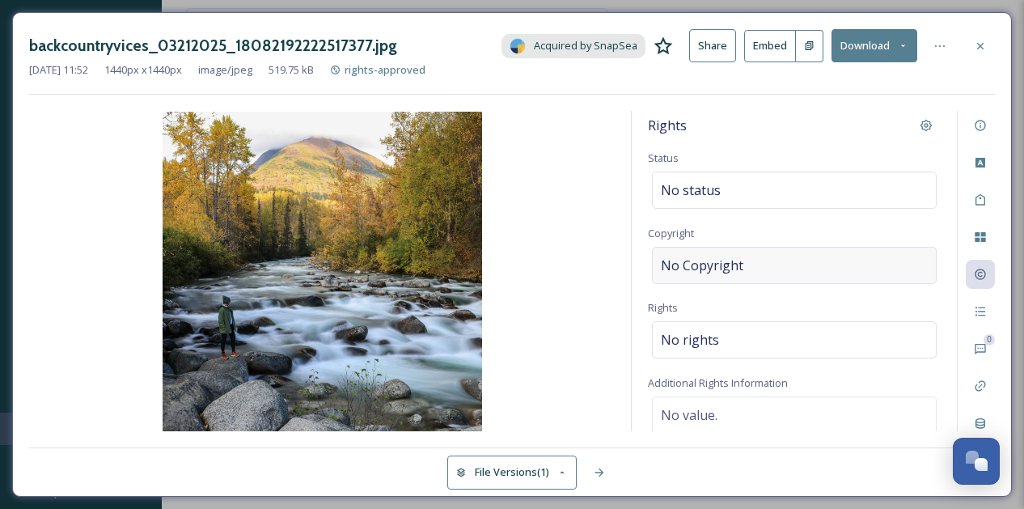
click at [784, 267] on div "No Copyright" at bounding box center [794, 265] width 285 height 37
type input "m"
type input "[PERSON_NAME]"
click at [719, 333] on div "No rights" at bounding box center [794, 335] width 285 height 37
click at [719, 333] on input at bounding box center [746, 344] width 178 height 36
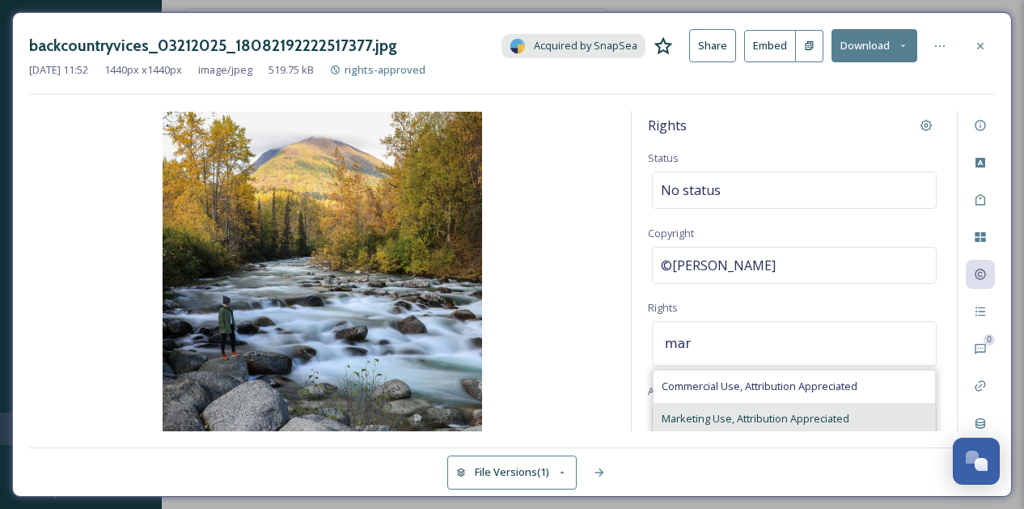
type input "mar"
click at [745, 409] on div "Marketing Use, Attribution Appreciated" at bounding box center [793, 419] width 281 height 32
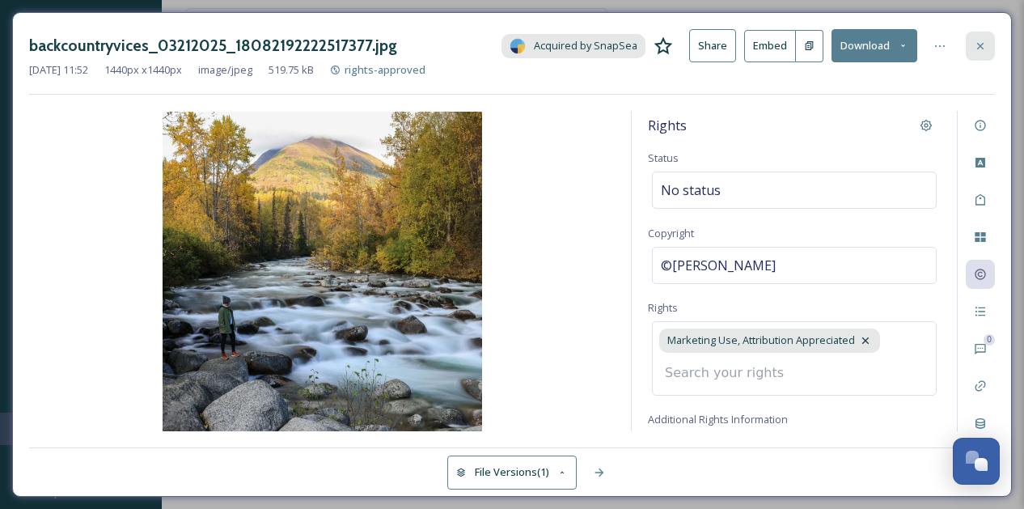
click at [980, 46] on icon at bounding box center [980, 45] width 6 height 6
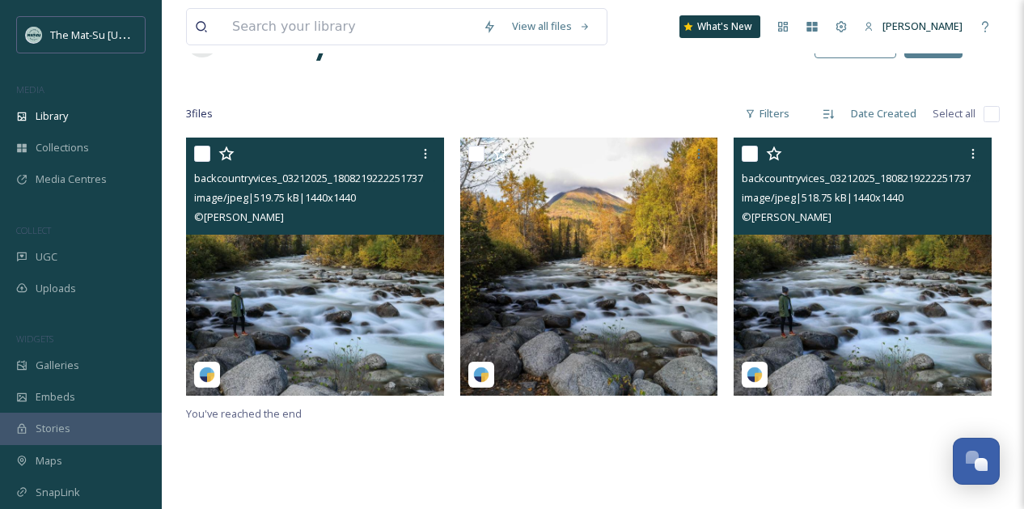
click at [884, 270] on img at bounding box center [862, 266] width 258 height 258
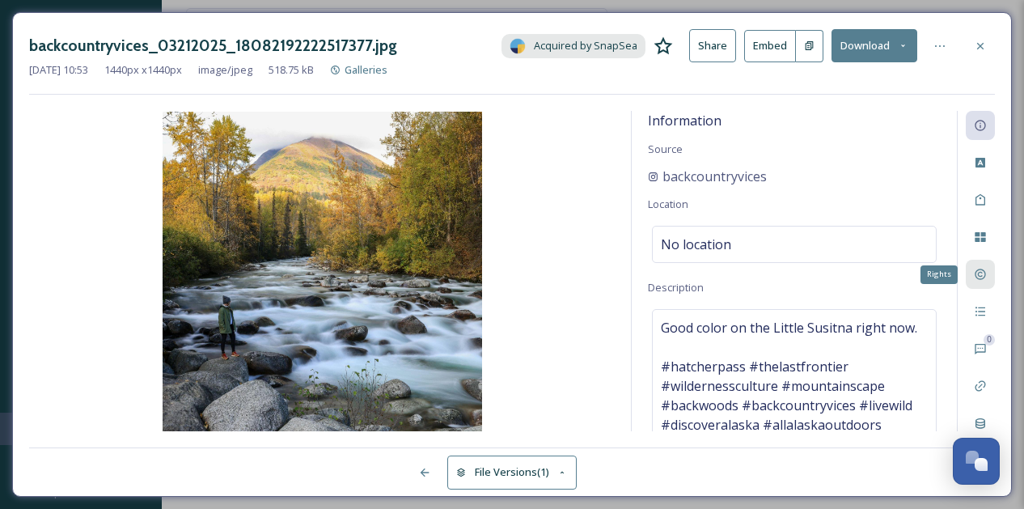
click at [975, 272] on icon at bounding box center [979, 274] width 13 height 13
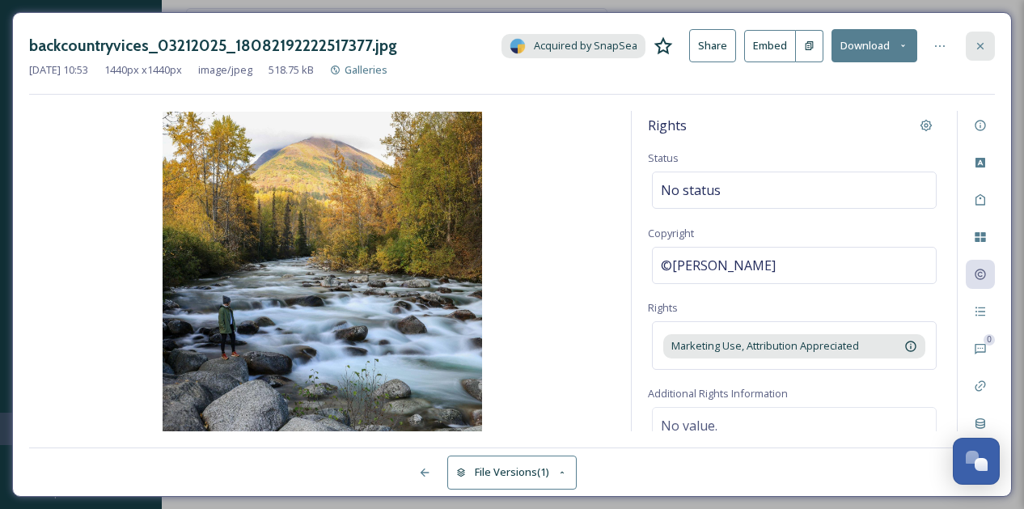
click at [984, 45] on icon at bounding box center [979, 46] width 13 height 13
